Goal: Task Accomplishment & Management: Manage account settings

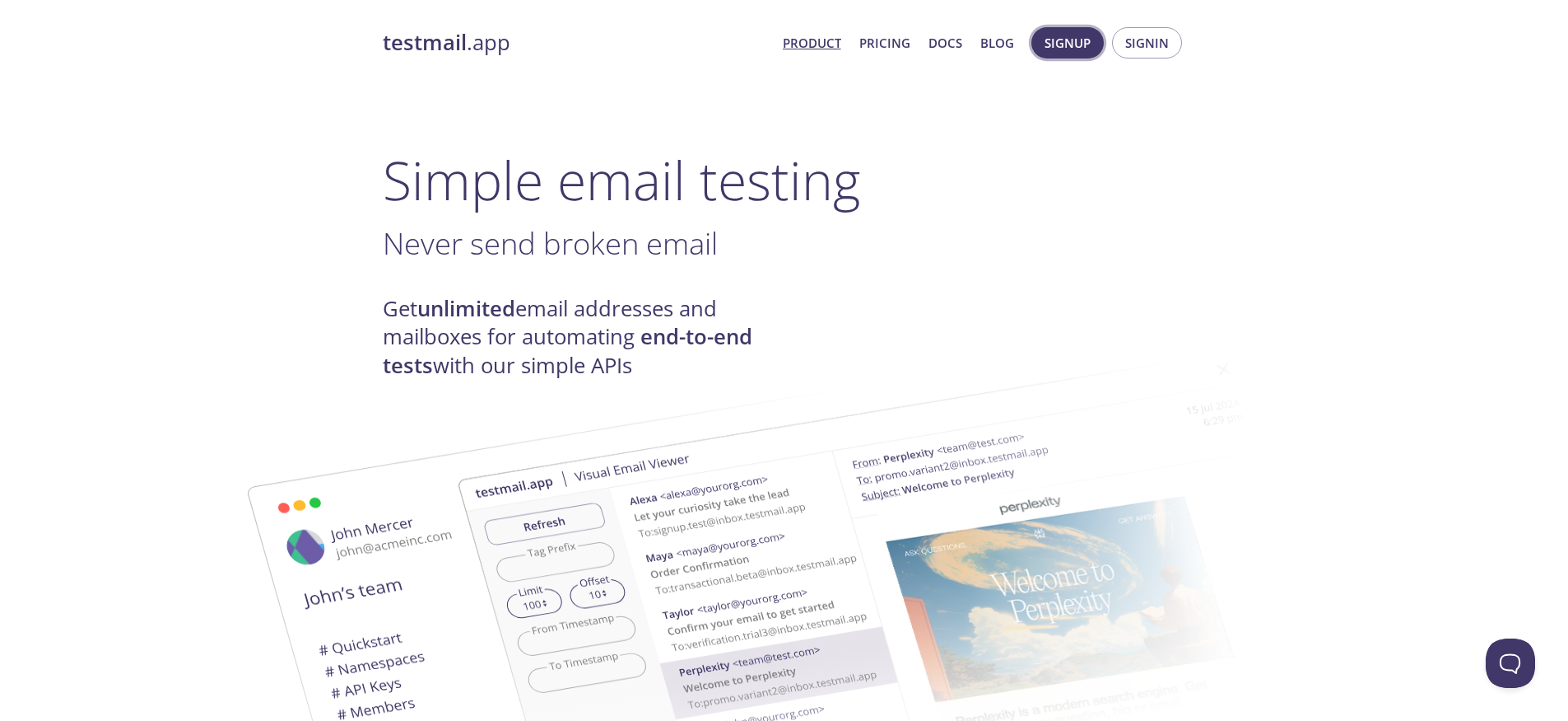
click at [1060, 42] on span "Signup" at bounding box center [1068, 43] width 46 height 21
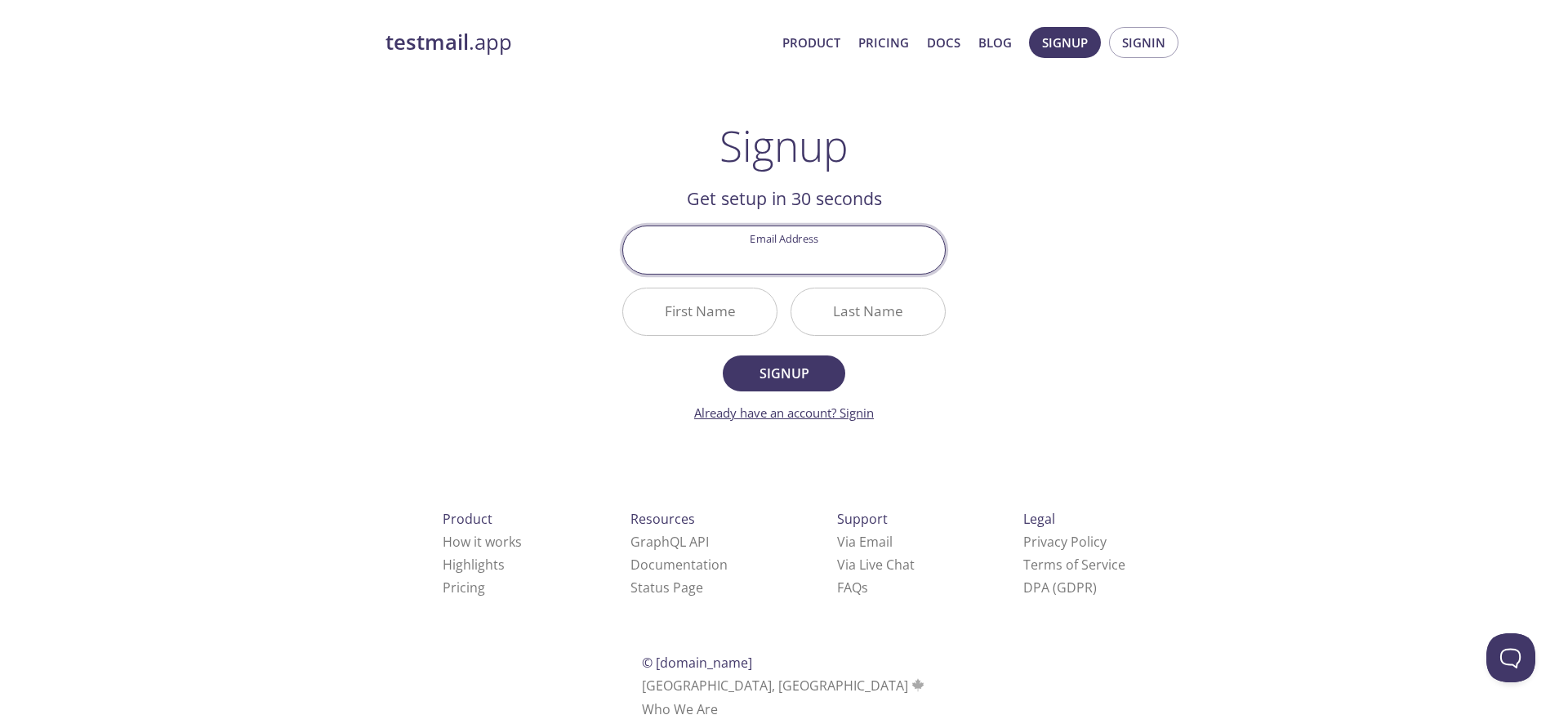
click at [845, 408] on link "Already have an account? Signin" at bounding box center [783, 412] width 180 height 16
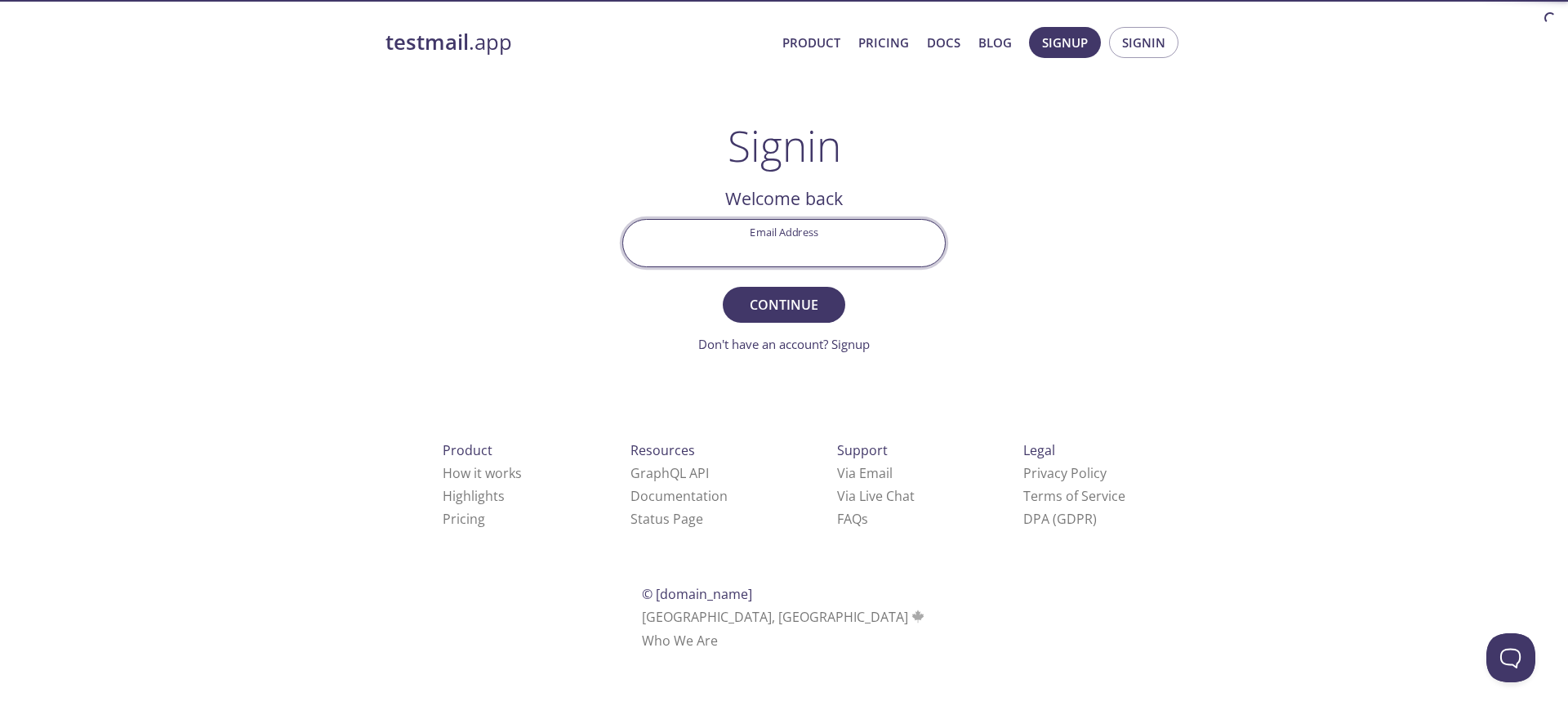
click at [759, 253] on input "Email Address" at bounding box center [784, 242] width 322 height 47
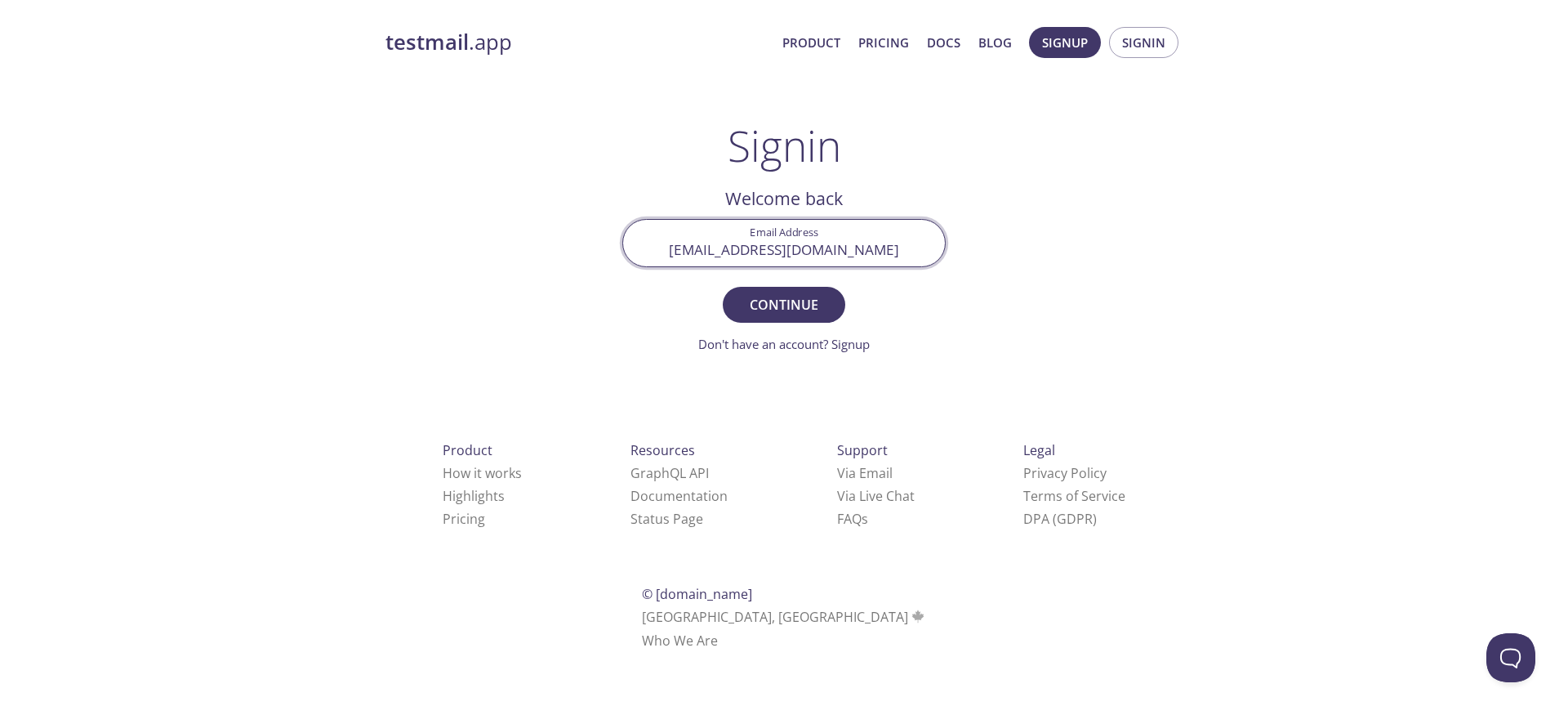
type input "[EMAIL_ADDRESS][DOMAIN_NAME]"
click at [723, 287] on button "Continue" at bounding box center [784, 304] width 122 height 36
click at [819, 240] on input "Signin Security Code" at bounding box center [784, 242] width 322 height 47
paste input "S77B7H5"
type input "S77B7H5"
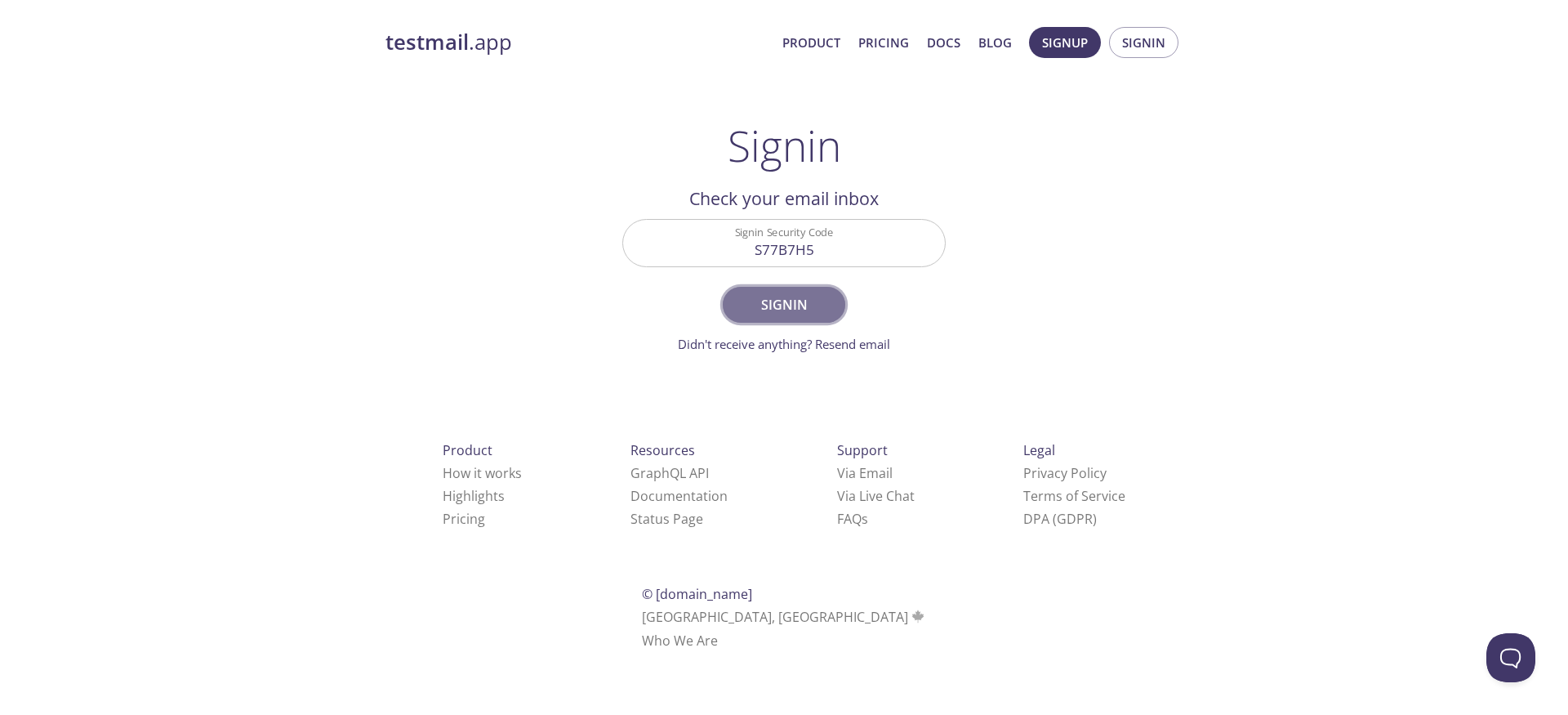
click at [805, 301] on span "Signin" at bounding box center [784, 304] width 87 height 23
